Goal: Task Accomplishment & Management: Use online tool/utility

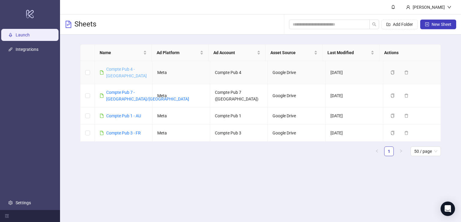
click at [123, 70] on link "Compte Pub 4 - [GEOGRAPHIC_DATA]" at bounding box center [126, 72] width 41 height 11
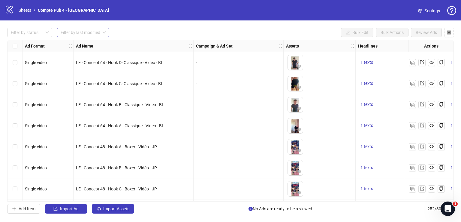
click at [107, 36] on div "Filter by last modified" at bounding box center [83, 33] width 52 height 10
click at [99, 43] on div "[DATE]" at bounding box center [83, 44] width 43 height 7
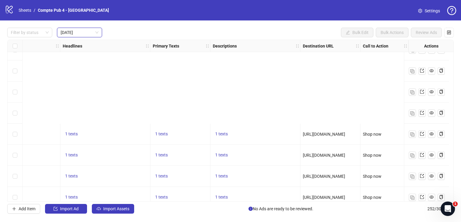
scroll to position [310, 300]
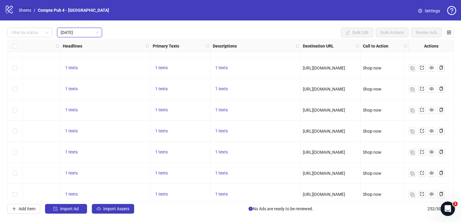
click at [21, 12] on link "Sheets" at bounding box center [24, 10] width 15 height 7
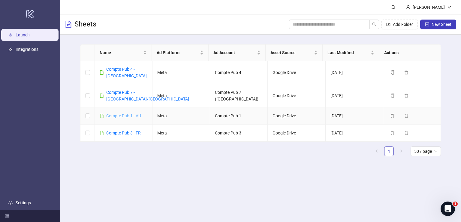
click at [130, 113] on link "Compte Pub 1 - AU" at bounding box center [123, 115] width 35 height 5
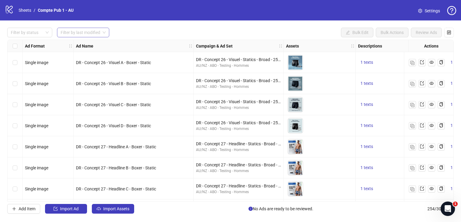
click at [94, 29] on input "search" at bounding box center [81, 32] width 40 height 9
click at [91, 42] on div "[DATE]" at bounding box center [83, 44] width 43 height 7
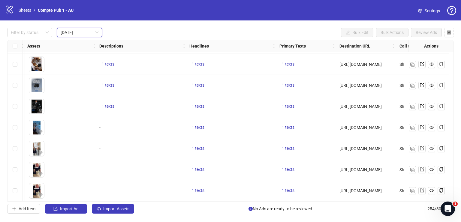
scroll to position [463, 259]
click at [29, 10] on link "Sheets" at bounding box center [24, 10] width 15 height 7
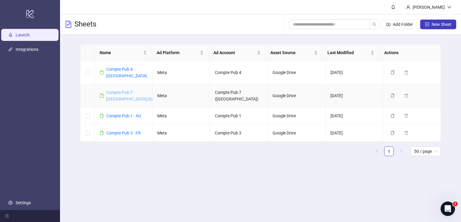
click at [125, 90] on link "Compte Pub 7 - [GEOGRAPHIC_DATA]/[GEOGRAPHIC_DATA]" at bounding box center [147, 95] width 83 height 11
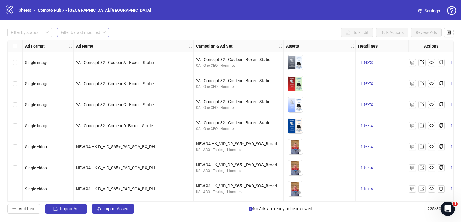
click at [95, 30] on input "search" at bounding box center [81, 32] width 40 height 9
click at [93, 52] on div "Last 3 Days" at bounding box center [83, 54] width 43 height 7
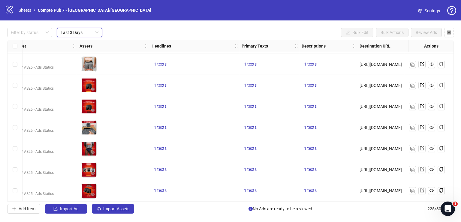
scroll to position [316, 250]
